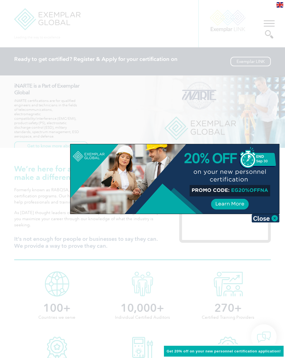
click at [274, 218] on img at bounding box center [266, 218] width 28 height 8
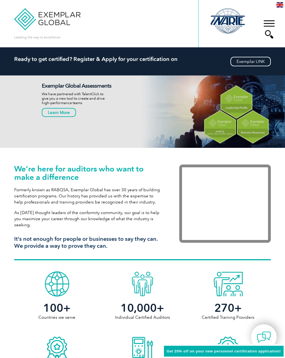
click at [269, 21] on div "▼" at bounding box center [269, 29] width 15 height 28
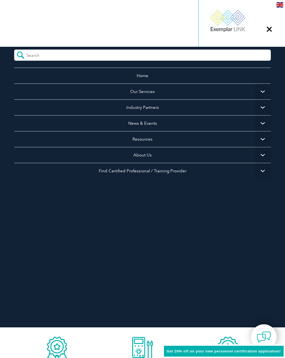
click at [157, 91] on link "Our Services" at bounding box center [142, 92] width 257 height 16
click at [143, 92] on link "Our Services" at bounding box center [142, 92] width 257 height 16
click at [269, 30] on div "▼" at bounding box center [269, 29] width 15 height 28
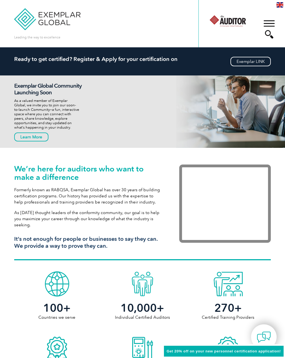
click at [270, 22] on div "▼" at bounding box center [269, 29] width 15 height 28
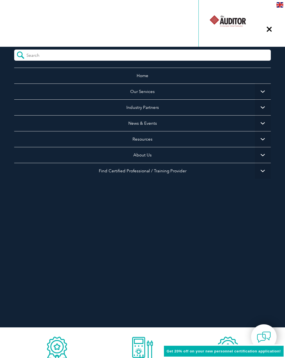
click at [147, 93] on link "Our Services" at bounding box center [142, 92] width 257 height 16
click at [144, 80] on link "Home" at bounding box center [142, 76] width 257 height 16
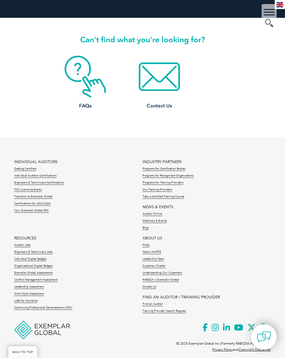
scroll to position [1732, 0]
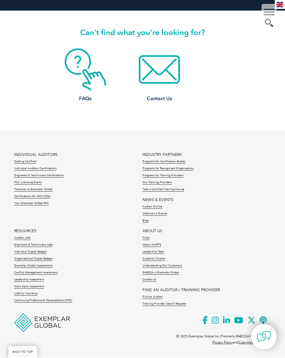
click at [30, 163] on link "Getting Certified" at bounding box center [25, 162] width 22 height 4
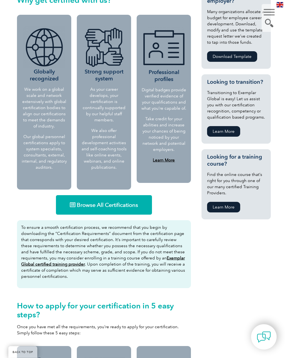
scroll to position [230, 0]
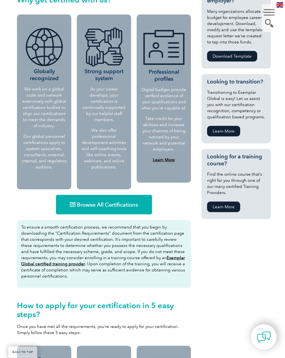
click at [108, 205] on span "Browse All Certifications" at bounding box center [107, 205] width 61 height 6
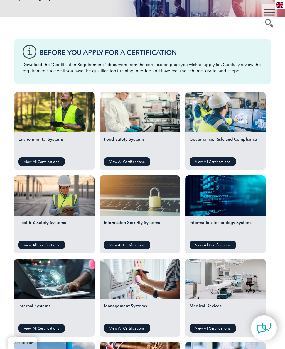
scroll to position [114, 0]
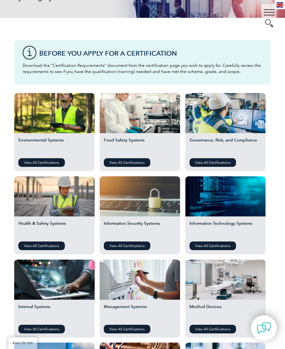
click at [224, 163] on link "View All Certifications" at bounding box center [213, 162] width 47 height 9
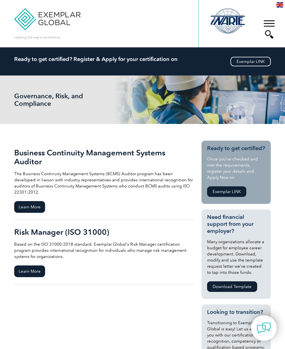
click at [271, 35] on div "▼" at bounding box center [269, 29] width 15 height 28
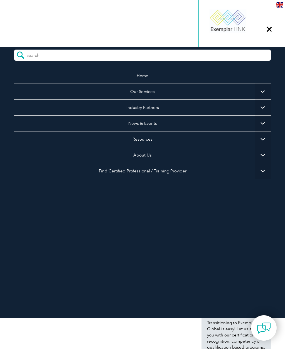
click at [48, 58] on input "search" at bounding box center [51, 54] width 50 height 8
type input "I"
type input "AS9100"
click at [20, 55] on input "submit" at bounding box center [20, 55] width 12 height 11
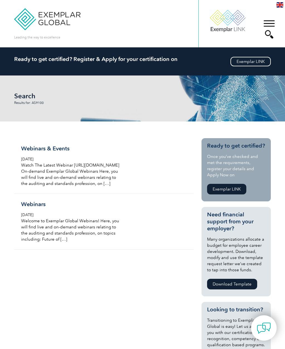
click at [253, 61] on link "Exemplar LINK" at bounding box center [251, 61] width 40 height 9
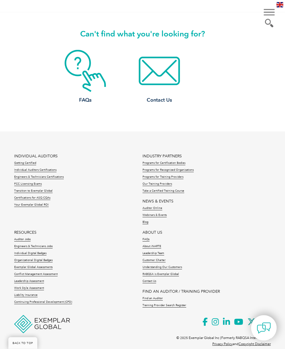
scroll to position [460, 0]
click at [21, 172] on link "Individual Auditors Certifications" at bounding box center [35, 171] width 42 height 4
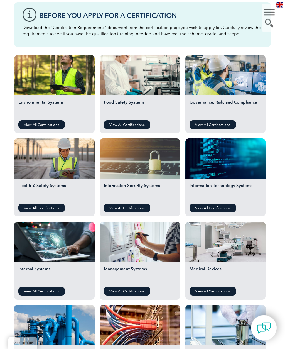
scroll to position [152, 0]
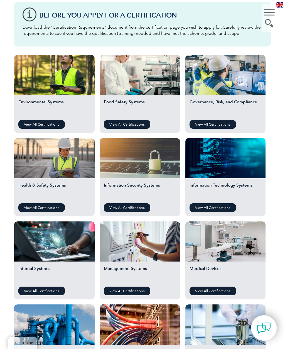
click at [223, 123] on link "View All Certifications" at bounding box center [213, 124] width 47 height 9
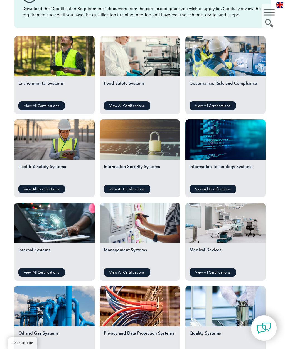
click at [30, 190] on link "View All Certifications" at bounding box center [41, 189] width 47 height 9
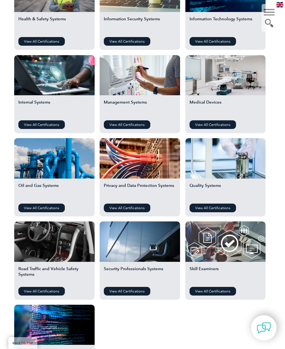
scroll to position [318, 0]
click at [219, 210] on link "View All Certifications" at bounding box center [213, 208] width 47 height 9
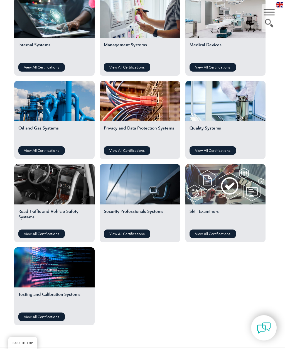
scroll to position [376, 0]
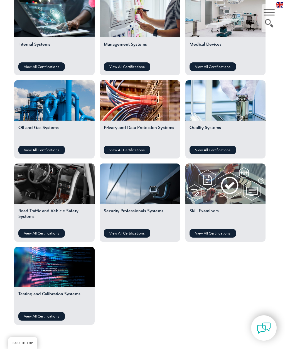
click at [47, 319] on link "View All Certifications" at bounding box center [41, 316] width 47 height 9
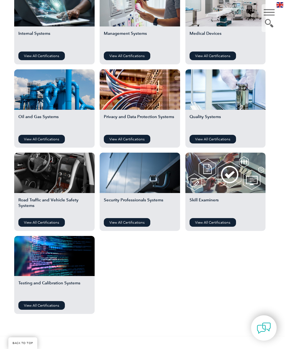
scroll to position [387, 0]
click at [224, 225] on link "View All Certifications" at bounding box center [213, 222] width 47 height 9
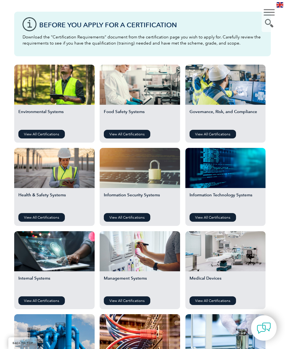
scroll to position [142, 0]
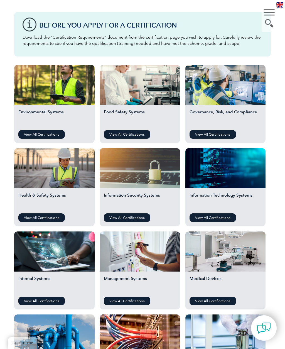
click at [28, 135] on link "View All Certifications" at bounding box center [41, 134] width 47 height 9
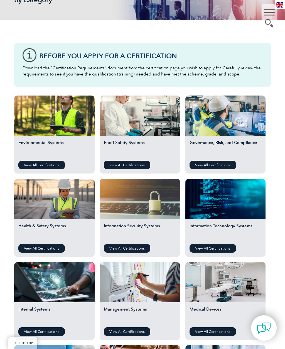
scroll to position [111, 0]
click at [219, 167] on link "View All Certifications" at bounding box center [213, 165] width 47 height 9
click at [53, 249] on link "View All Certifications" at bounding box center [41, 248] width 47 height 9
click at [133, 252] on link "View All Certifications" at bounding box center [127, 248] width 47 height 9
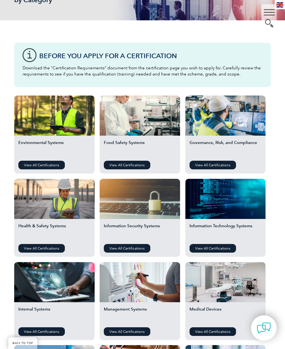
click at [219, 251] on link "View All Certifications" at bounding box center [213, 248] width 47 height 9
click at [133, 248] on link "View All Certifications" at bounding box center [127, 248] width 47 height 9
click at [218, 251] on link "View All Certifications" at bounding box center [213, 248] width 47 height 9
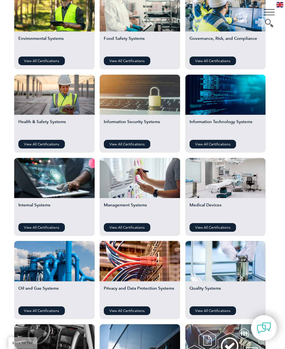
scroll to position [215, 0]
click at [53, 229] on link "View All Certifications" at bounding box center [41, 227] width 47 height 9
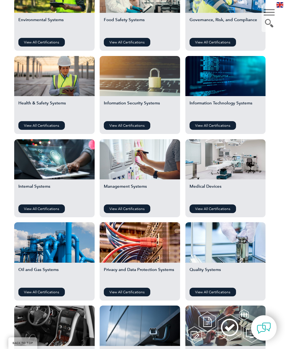
click at [145, 210] on link "View All Certifications" at bounding box center [127, 208] width 47 height 9
click at [222, 209] on link "View All Certifications" at bounding box center [213, 208] width 47 height 9
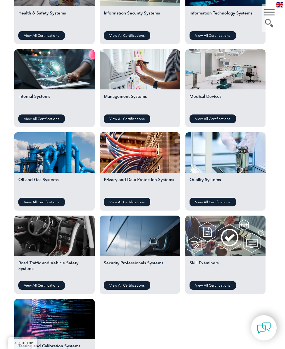
scroll to position [331, 0]
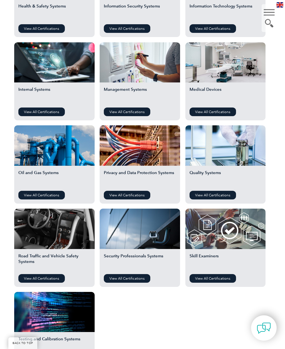
click at [48, 196] on link "View All Certifications" at bounding box center [41, 195] width 47 height 9
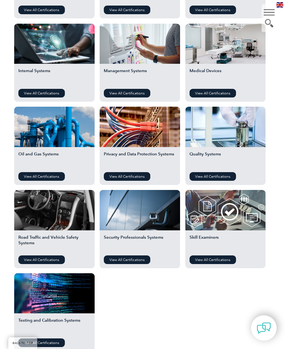
click at [148, 179] on link "View All Certifications" at bounding box center [127, 176] width 47 height 9
click at [226, 178] on link "View All Certifications" at bounding box center [213, 176] width 47 height 9
click at [50, 260] on link "View All Certifications" at bounding box center [41, 259] width 47 height 9
click at [145, 261] on link "View All Certifications" at bounding box center [127, 259] width 47 height 9
click at [216, 263] on link "View All Certifications" at bounding box center [213, 259] width 47 height 9
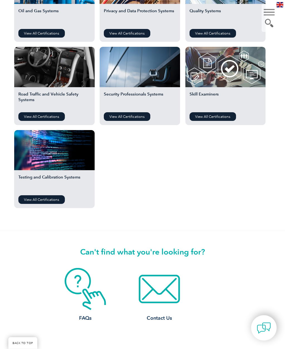
scroll to position [515, 0]
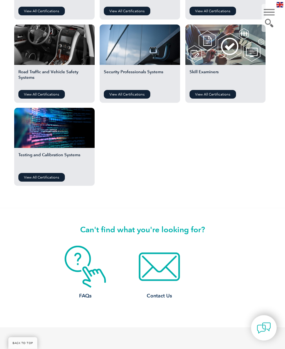
click at [52, 178] on link "View All Certifications" at bounding box center [41, 177] width 47 height 9
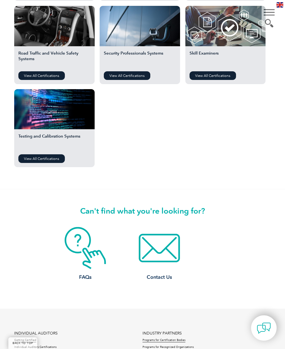
click at [166, 252] on img at bounding box center [159, 248] width 43 height 43
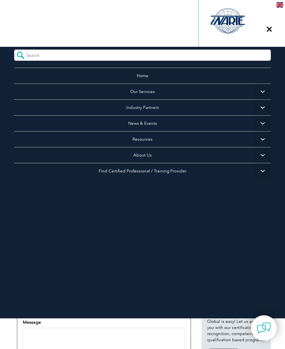
click at [270, 31] on div "▼" at bounding box center [269, 29] width 15 height 28
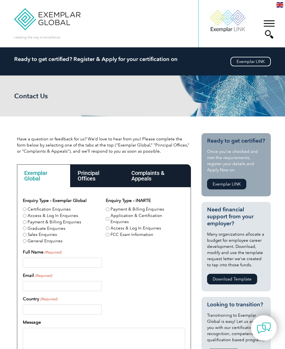
click at [269, 35] on div "▼" at bounding box center [269, 29] width 15 height 28
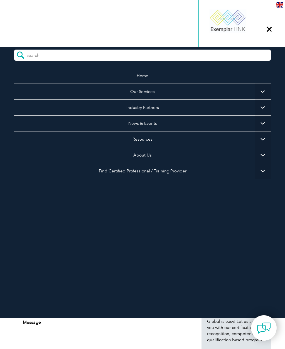
click at [52, 56] on input "search" at bounding box center [51, 54] width 50 height 8
type input "AS 9100"
click at [20, 55] on input "submit" at bounding box center [20, 55] width 12 height 11
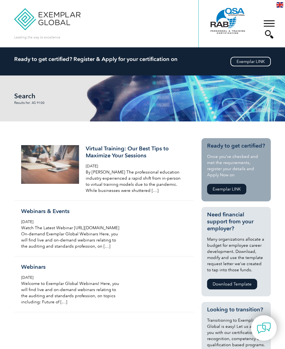
click at [271, 18] on div "▼" at bounding box center [269, 29] width 15 height 28
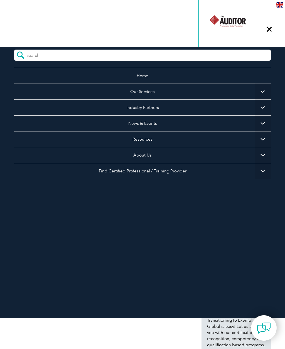
click at [177, 174] on link "Find Certified Professional / Training Provider" at bounding box center [142, 171] width 257 height 16
click at [263, 171] on span "▼" at bounding box center [263, 171] width 16 height 16
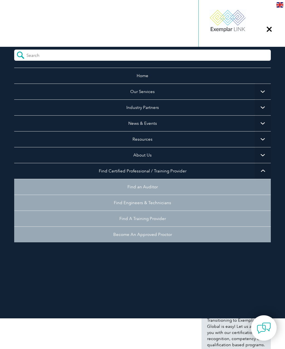
click at [154, 221] on link "Find A Training Provider" at bounding box center [142, 219] width 257 height 16
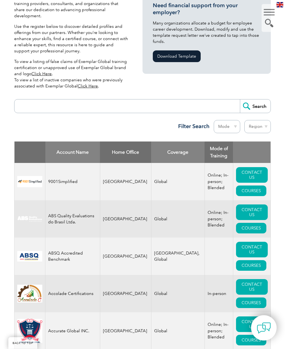
scroll to position [138, 0]
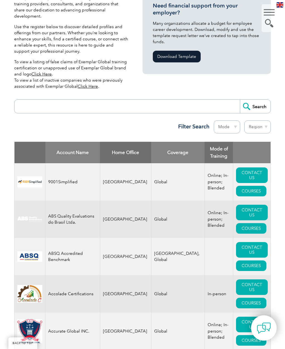
click at [229, 120] on select "Mode Online In-person Blended" at bounding box center [227, 126] width 26 height 13
select select "Online"
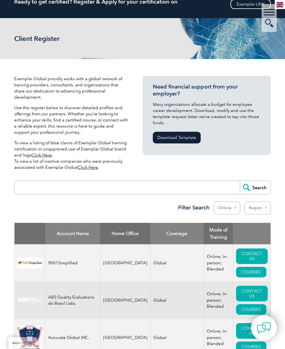
click at [261, 202] on select "Region Australia Bahrain Bangladesh Brazil Canada Colombia Dominican Republic E…" at bounding box center [258, 208] width 26 height 13
select select "[GEOGRAPHIC_DATA]"
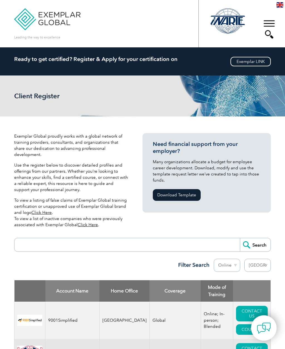
select select "[GEOGRAPHIC_DATA]"
click at [30, 17] on img at bounding box center [47, 15] width 66 height 30
